Goal: Navigation & Orientation: Find specific page/section

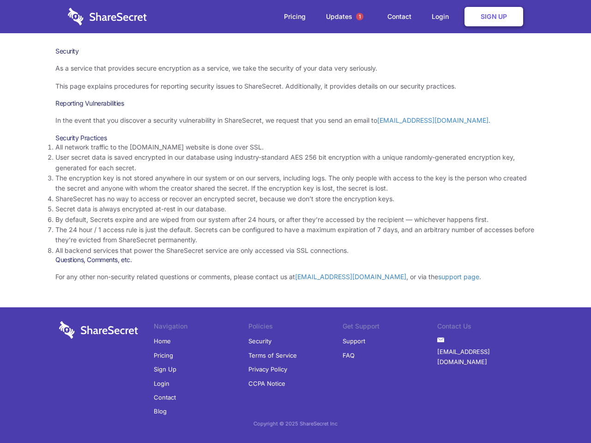
click at [295, 222] on li "By default, Secrets expire and are wiped from our system after 24 hours, or aft…" at bounding box center [295, 220] width 480 height 10
click at [360, 17] on span "1" at bounding box center [359, 16] width 7 height 7
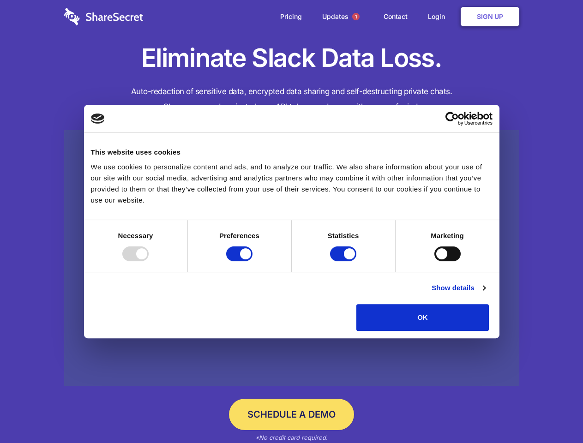
click at [149, 261] on div at bounding box center [135, 254] width 26 height 15
click at [253, 261] on input "Preferences" at bounding box center [239, 254] width 26 height 15
checkbox input "false"
click at [344, 261] on input "Statistics" at bounding box center [343, 254] width 26 height 15
checkbox input "false"
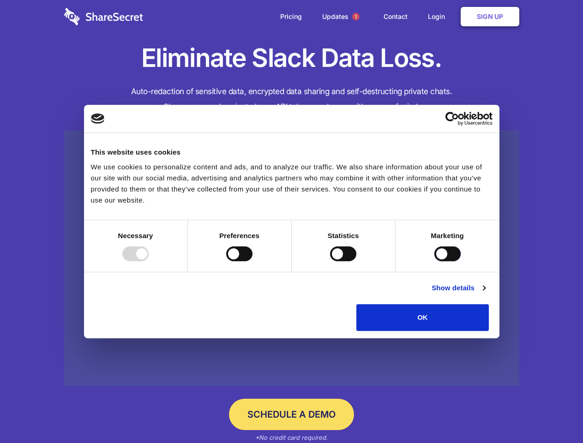
click at [434, 261] on input "Marketing" at bounding box center [447, 254] width 26 height 15
checkbox input "true"
click at [485, 294] on link "Show details" at bounding box center [459, 288] width 54 height 11
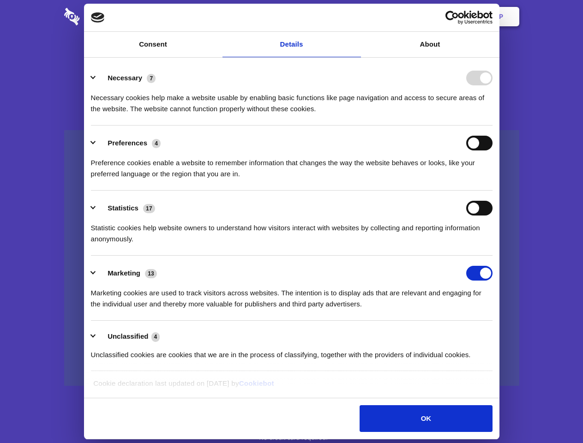
click at [493, 126] on li "Necessary 7 Necessary cookies help make a website usable by enabling basic func…" at bounding box center [292, 92] width 402 height 65
click at [355, 17] on span "1" at bounding box center [355, 16] width 7 height 7
